Goal: Information Seeking & Learning: Learn about a topic

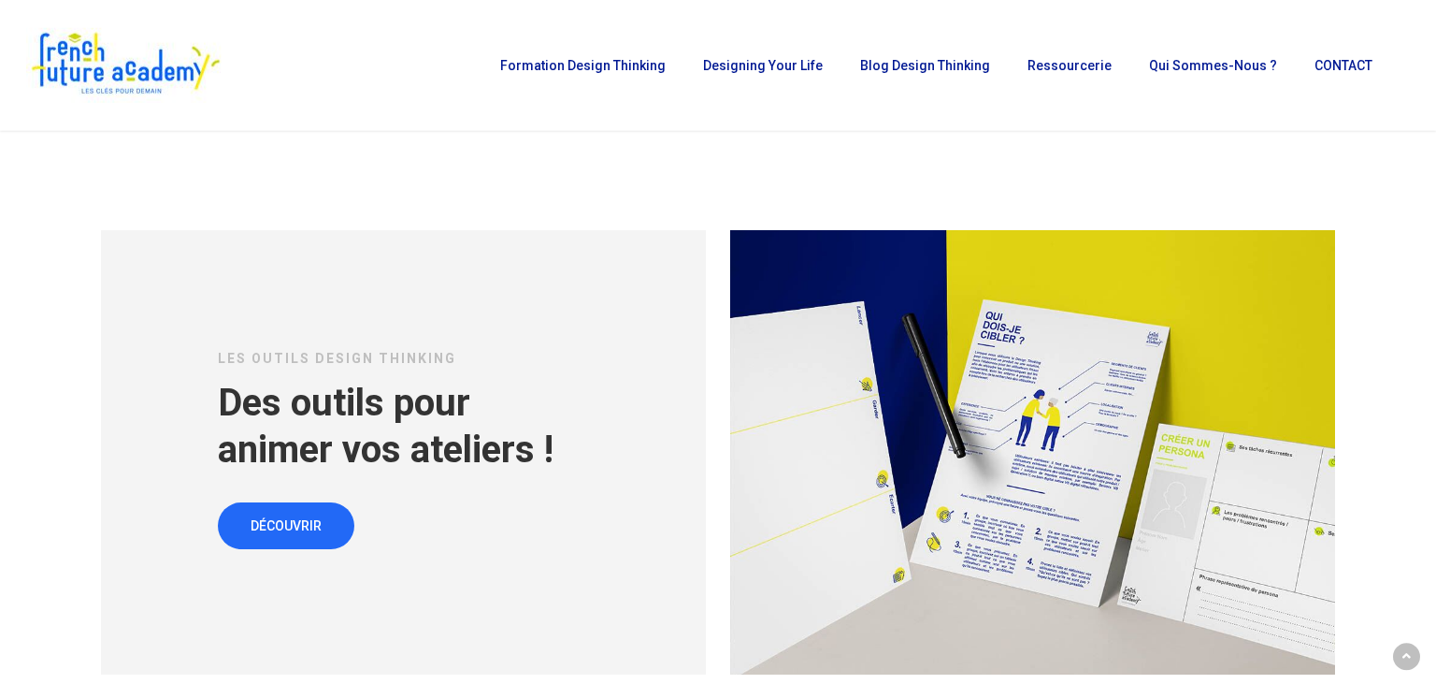
scroll to position [8097, 0]
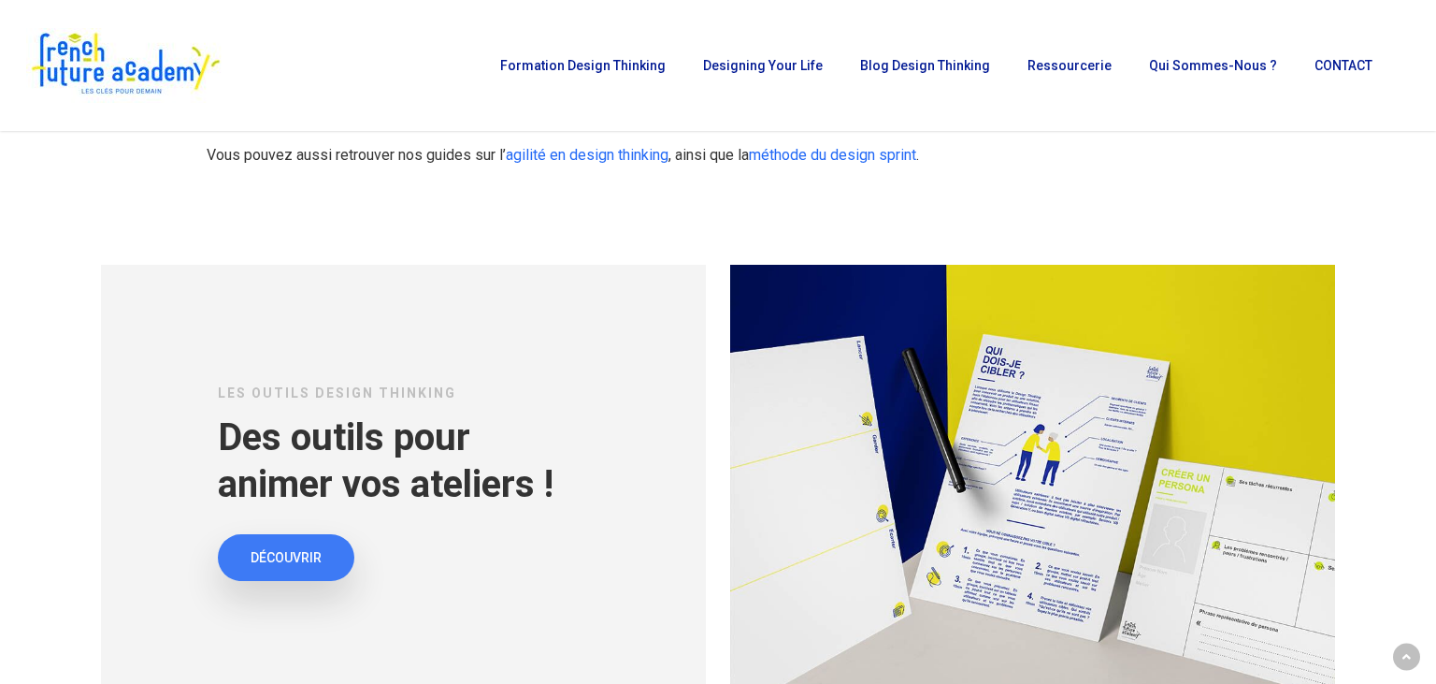
drag, startPoint x: 292, startPoint y: 498, endPoint x: 311, endPoint y: 495, distance: 20.0
click at [292, 548] on span "DÉCOUVRIR" at bounding box center [286, 557] width 71 height 19
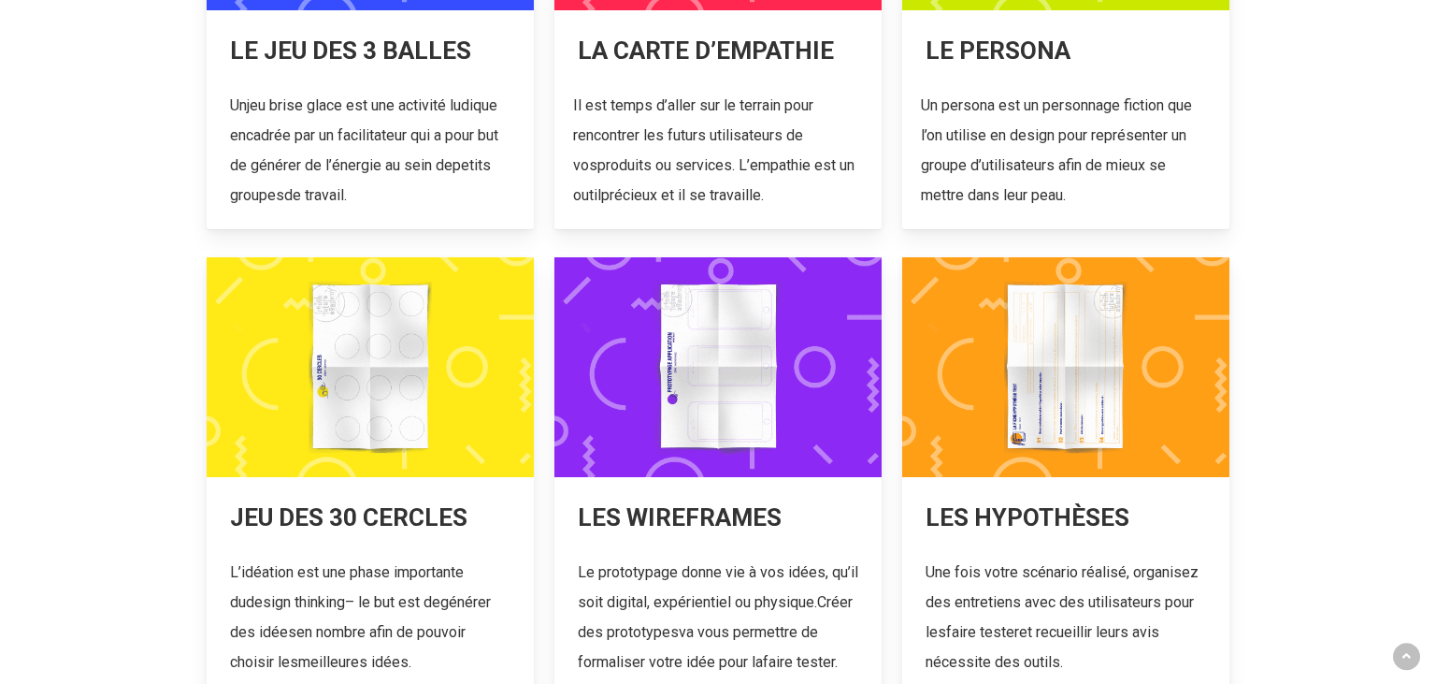
scroll to position [691, 0]
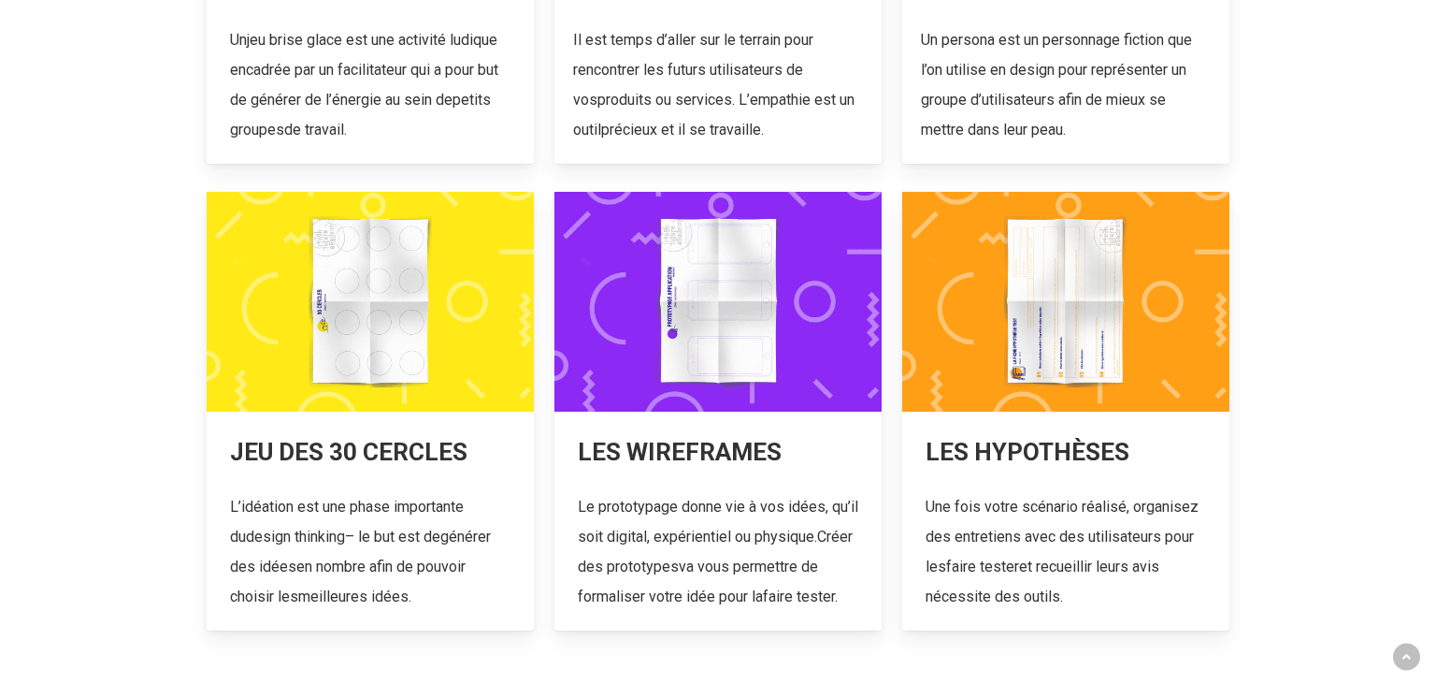
click at [698, 353] on link at bounding box center [717, 411] width 327 height 439
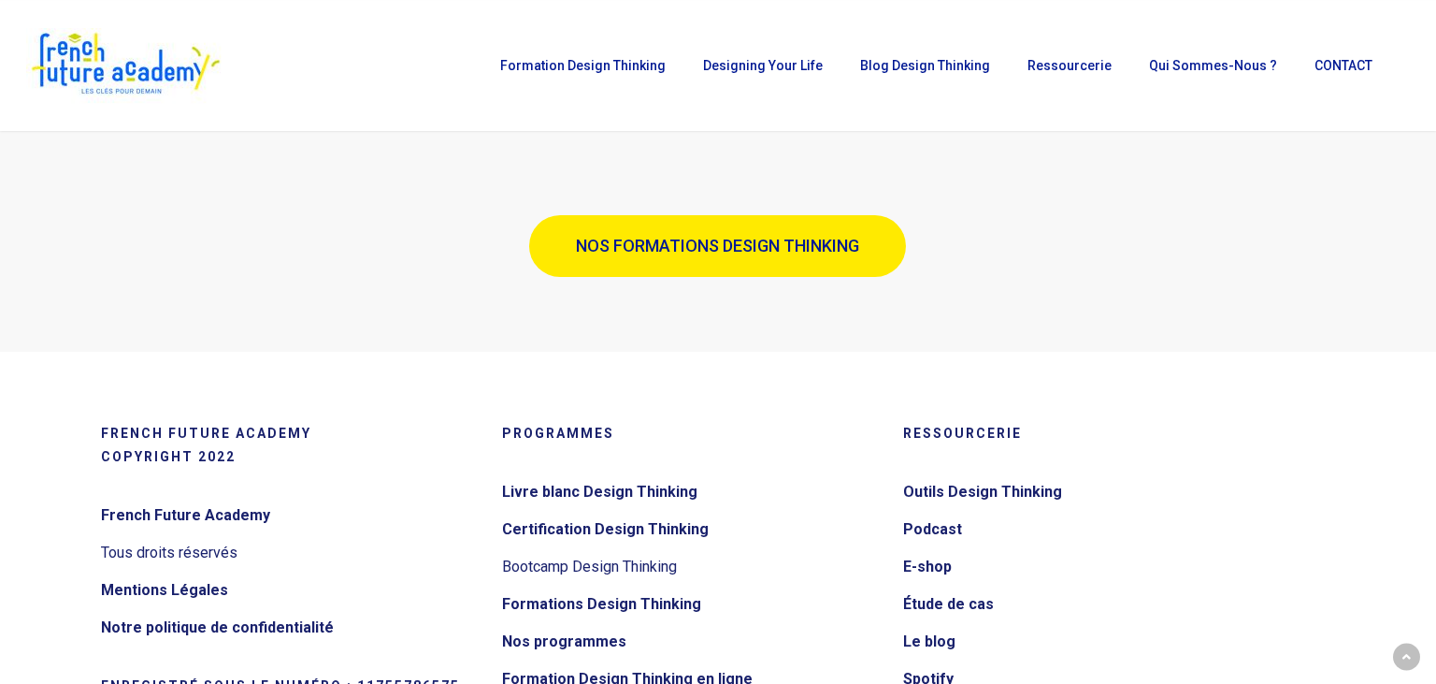
scroll to position [3950, 0]
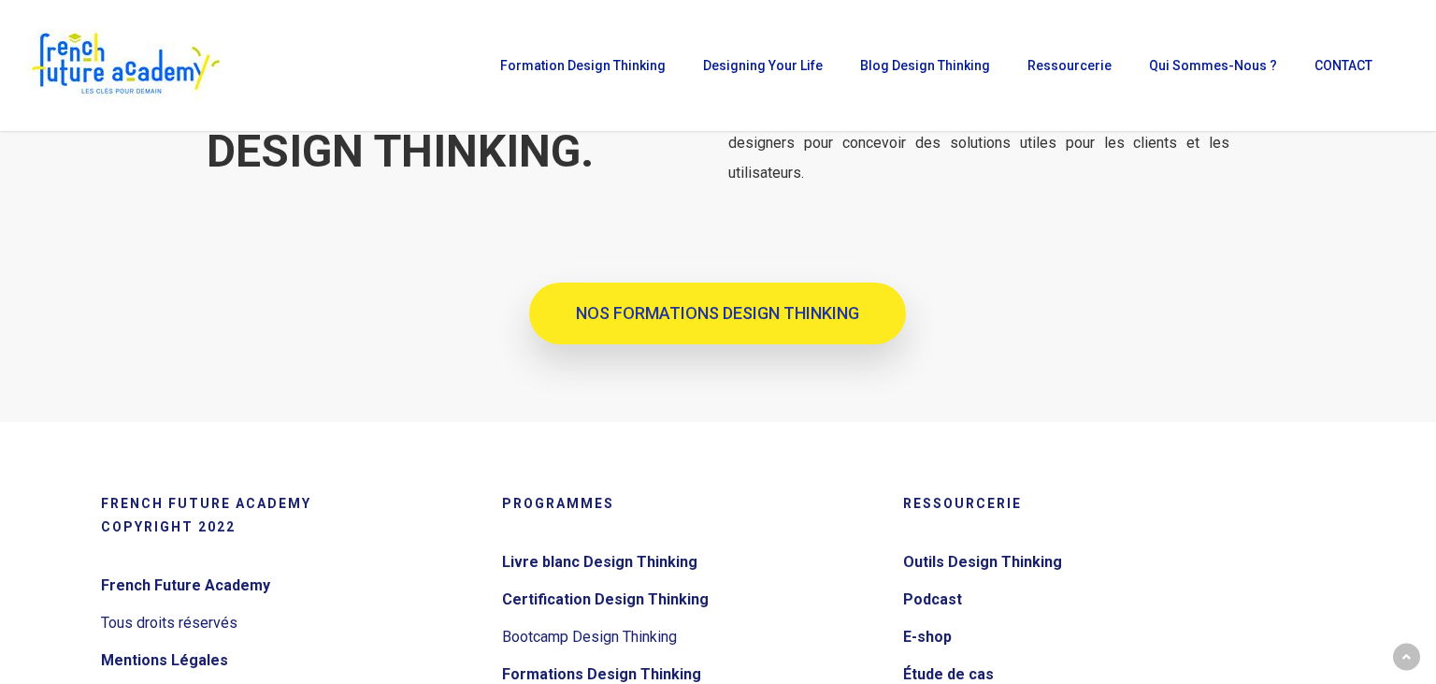
click at [713, 307] on span "NOS FORMATIONS DESIGN THINKING" at bounding box center [717, 313] width 283 height 19
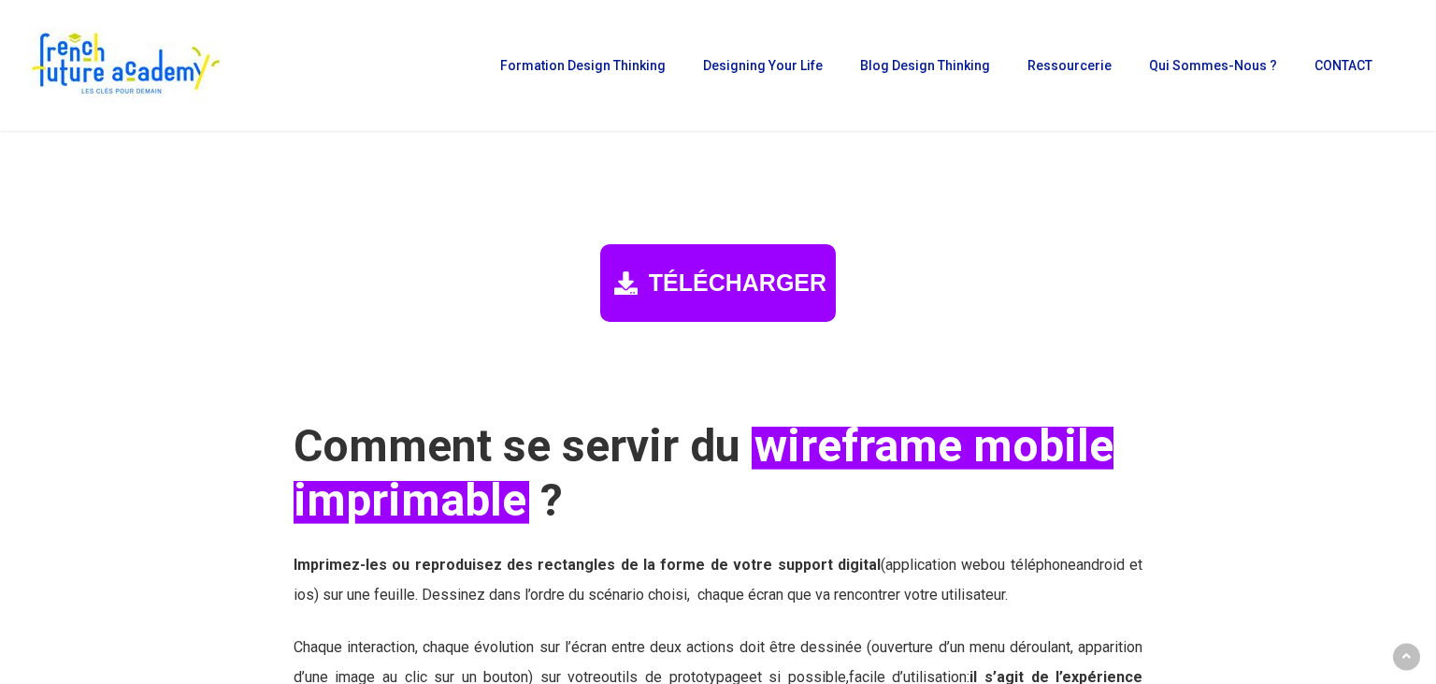
scroll to position [2172, 0]
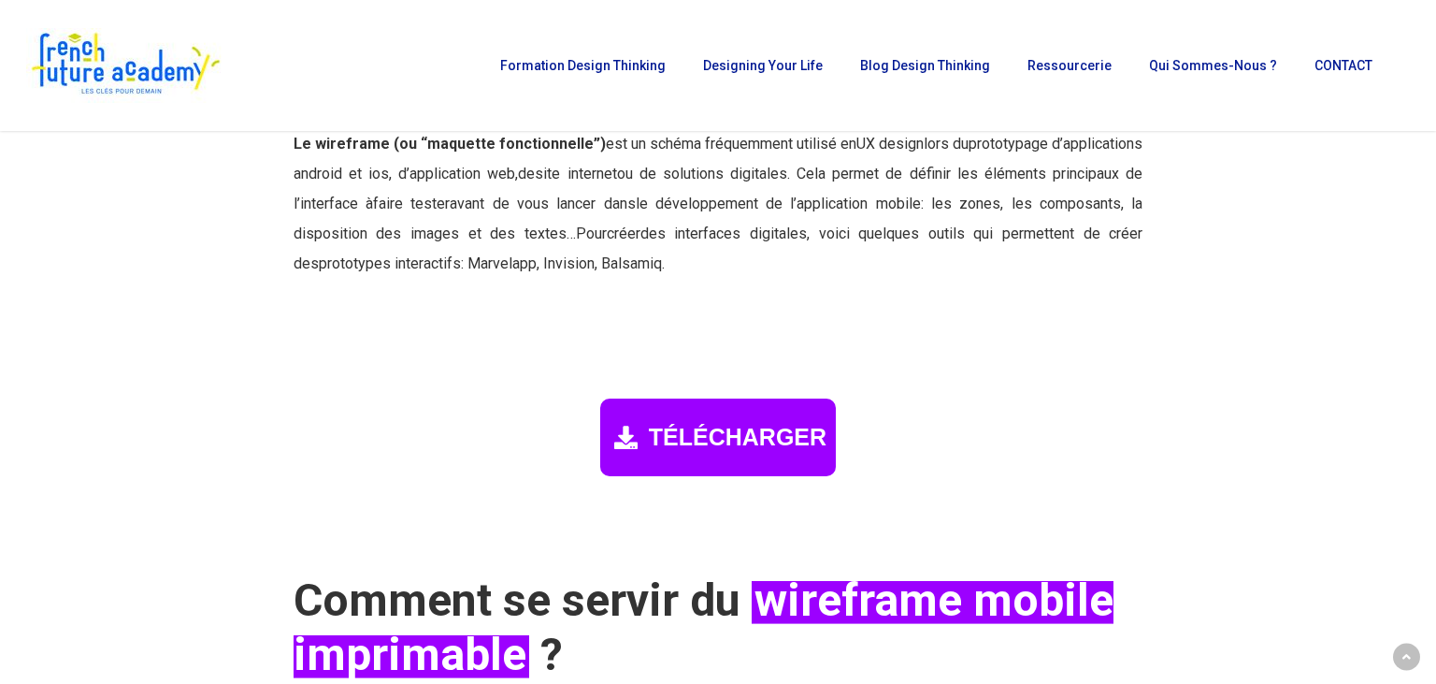
click at [740, 425] on span "TÉLÉCHARGER" at bounding box center [738, 437] width 178 height 27
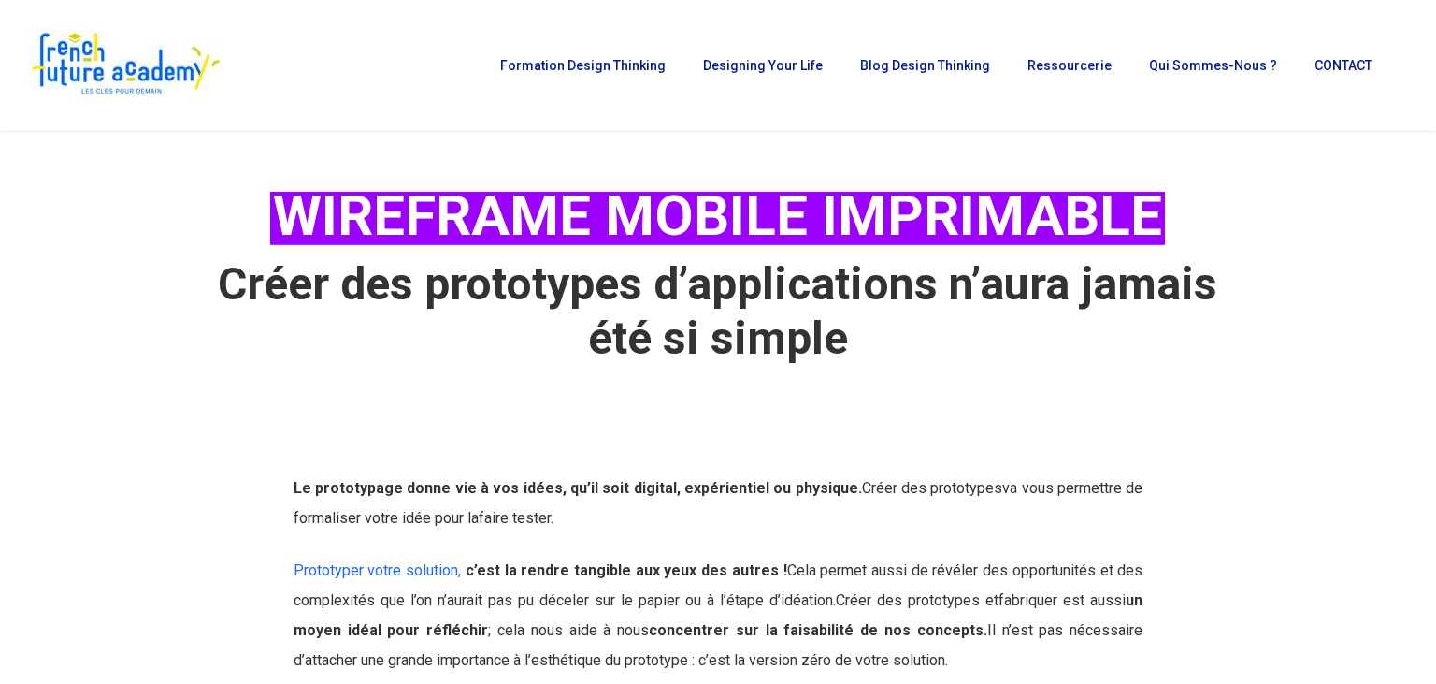
scroll to position [0, 0]
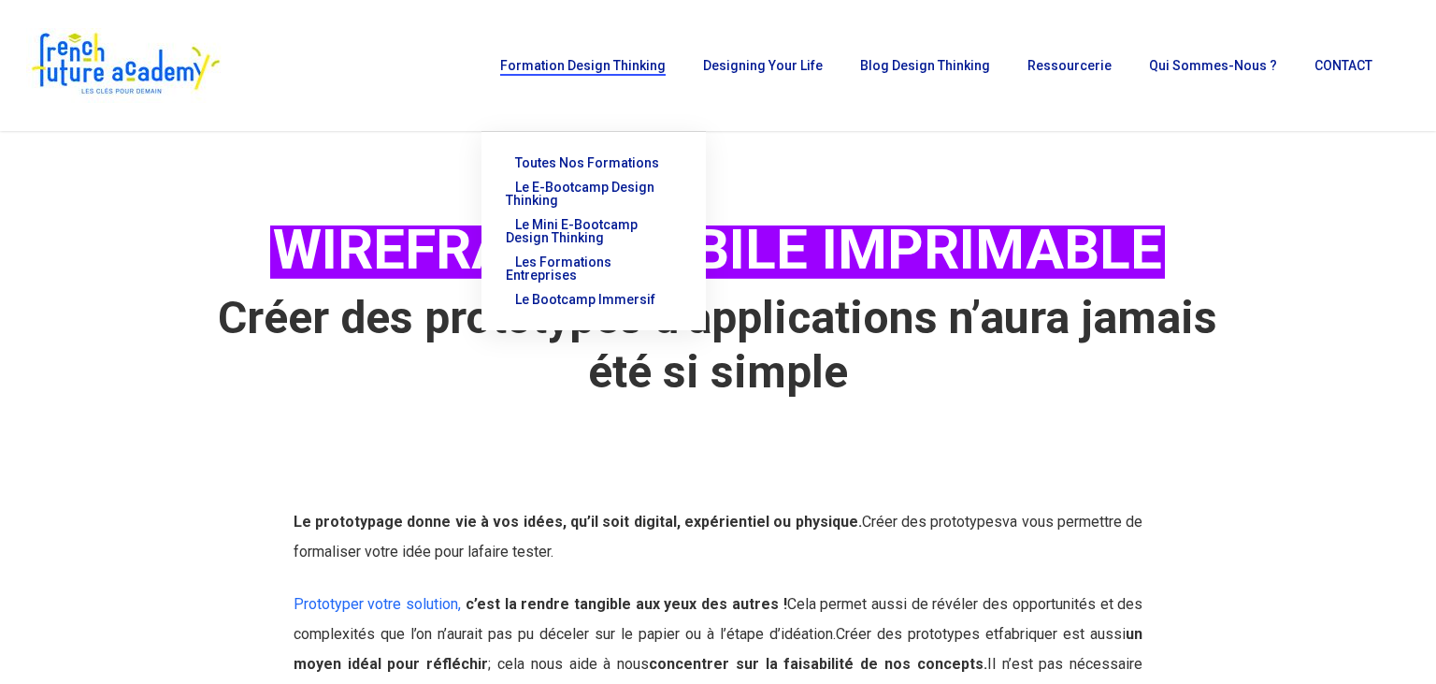
click at [633, 69] on span "Formation Design Thinking" at bounding box center [583, 65] width 166 height 15
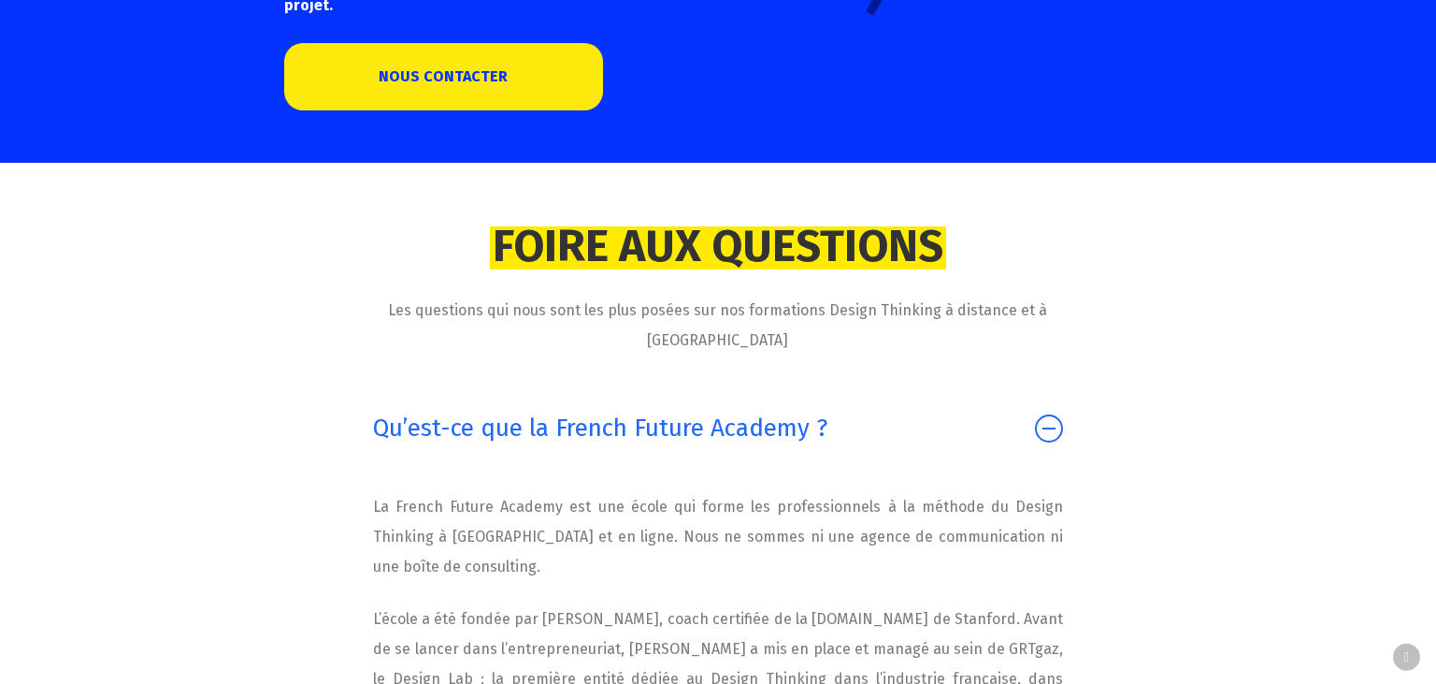
scroll to position [15799, 0]
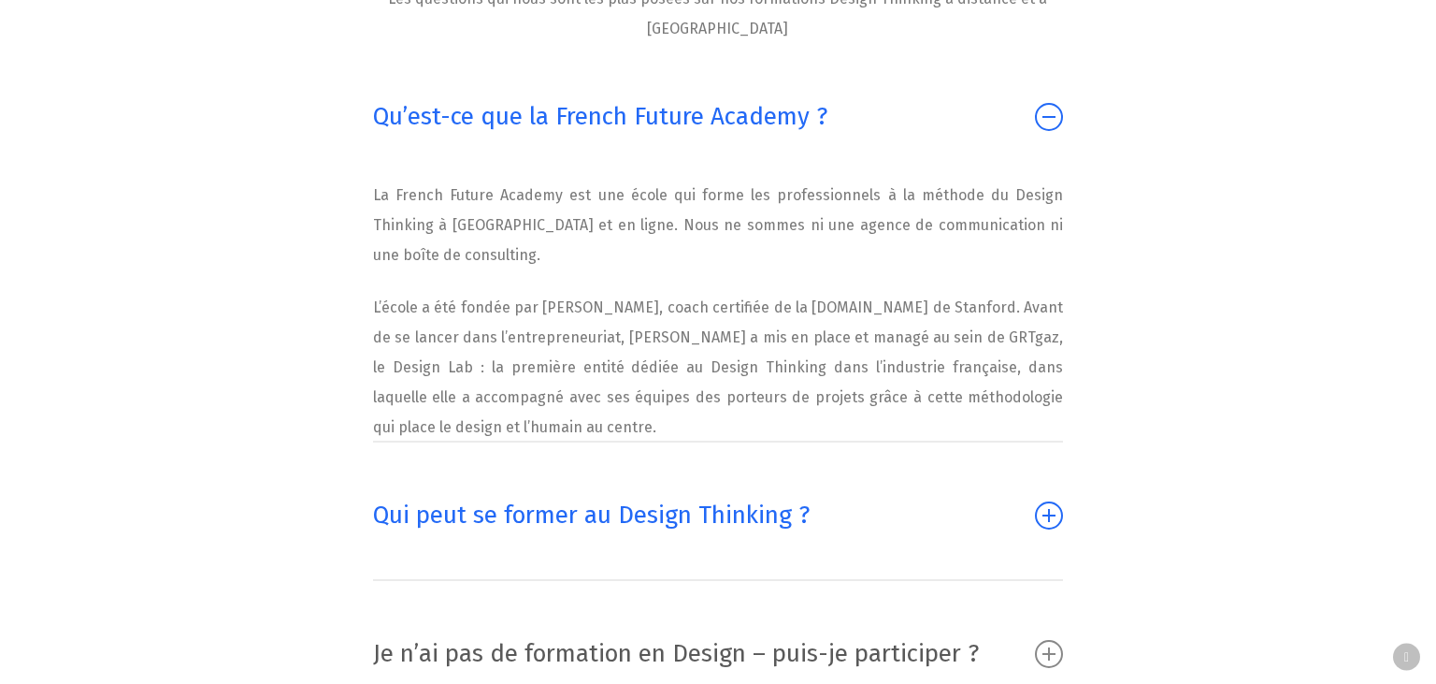
click at [1044, 501] on icon at bounding box center [1049, 515] width 28 height 28
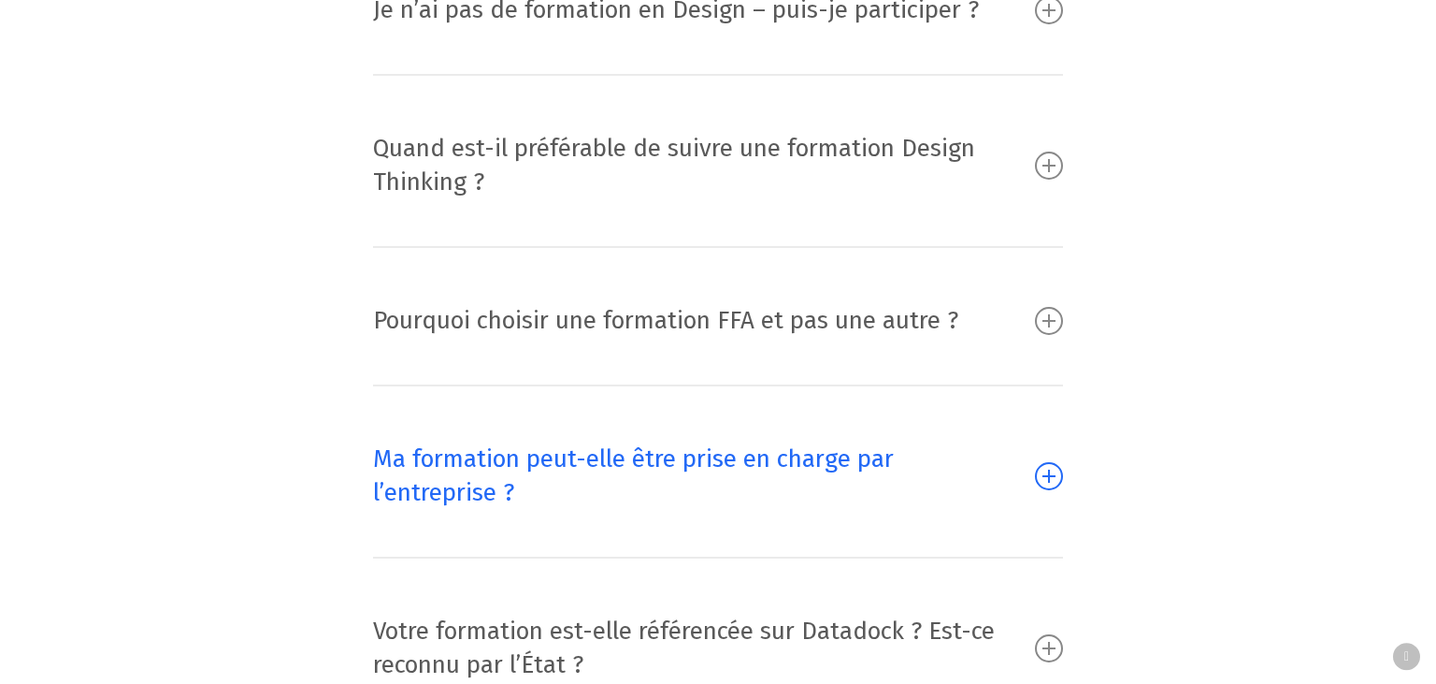
scroll to position [16588, 0]
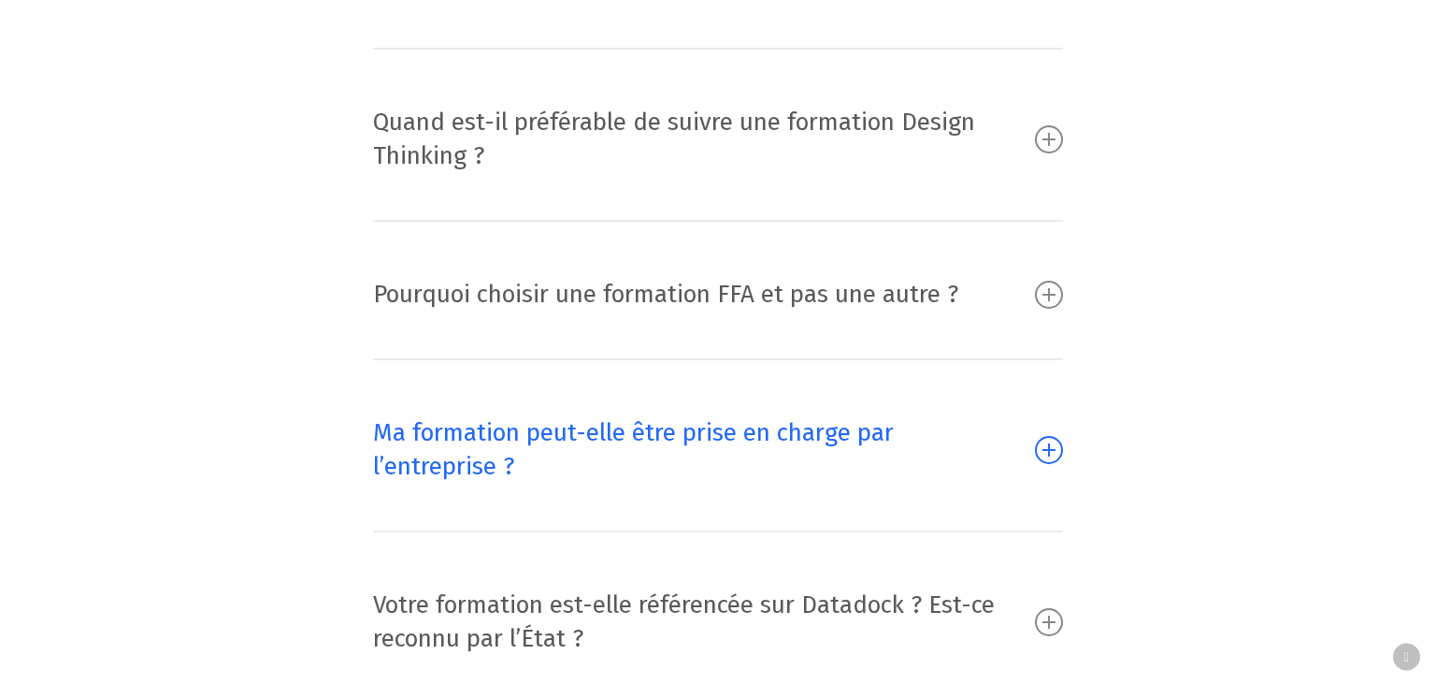
click at [1049, 436] on icon at bounding box center [1049, 450] width 28 height 28
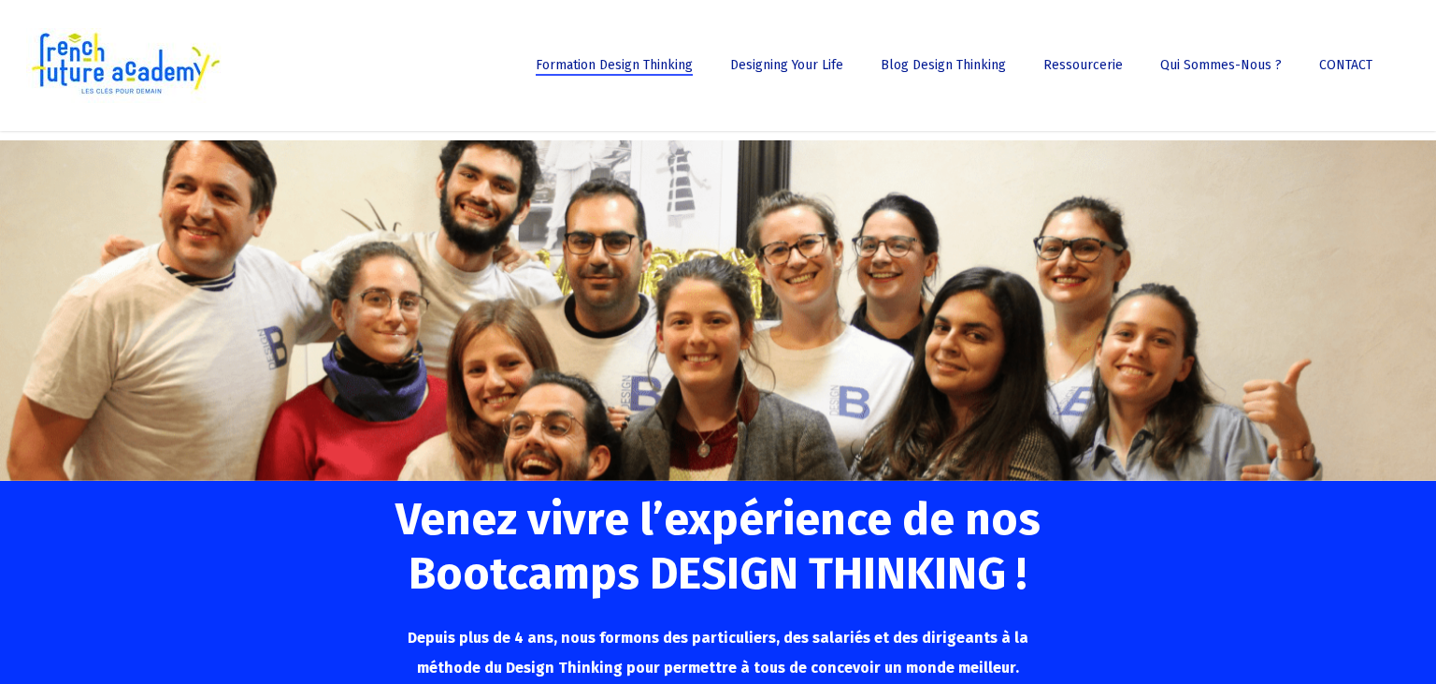
scroll to position [0, 0]
